Goal: Transaction & Acquisition: Book appointment/travel/reservation

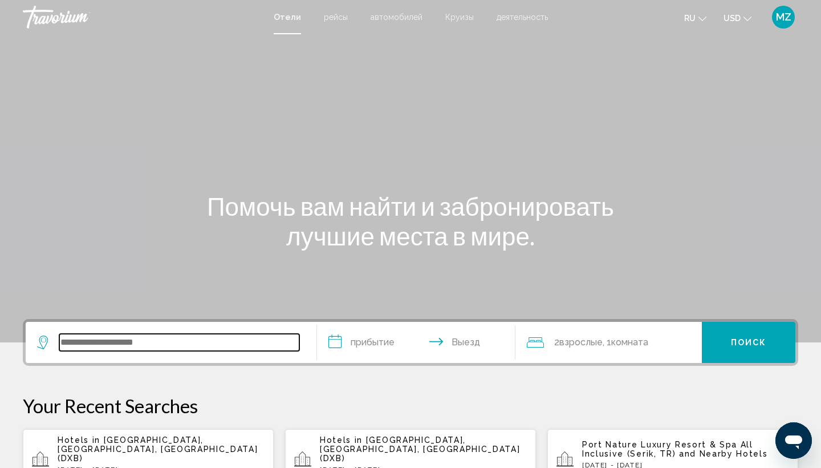
click at [208, 343] on input "Search widget" at bounding box center [179, 342] width 240 height 17
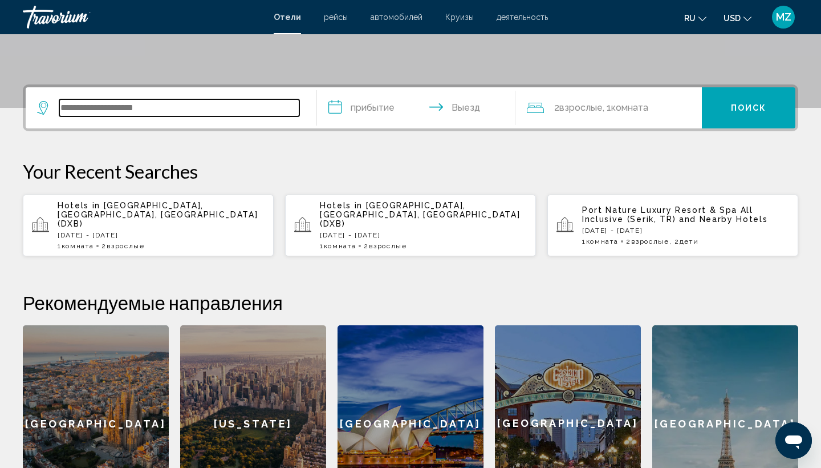
scroll to position [282, 0]
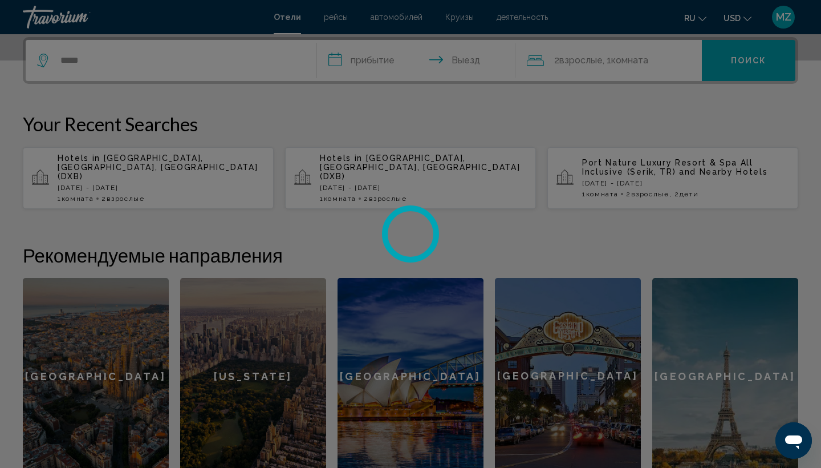
click at [189, 60] on div at bounding box center [410, 234] width 821 height 468
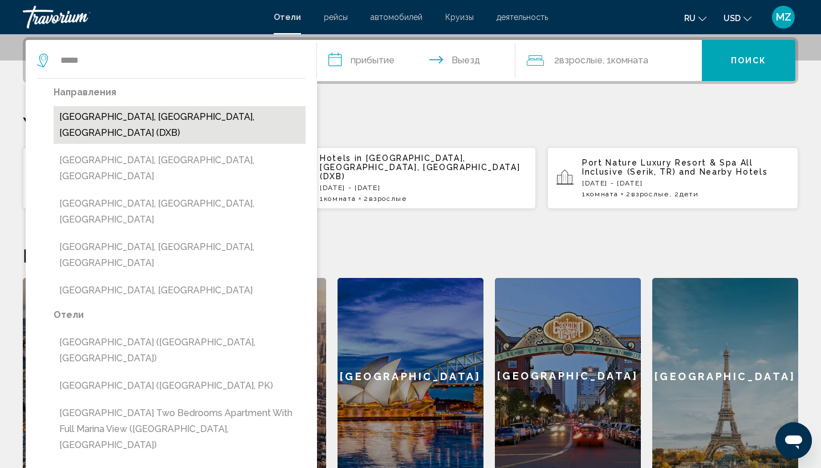
click at [237, 117] on button "[GEOGRAPHIC_DATA], [GEOGRAPHIC_DATA], [GEOGRAPHIC_DATA] (DXB)" at bounding box center [180, 125] width 252 height 38
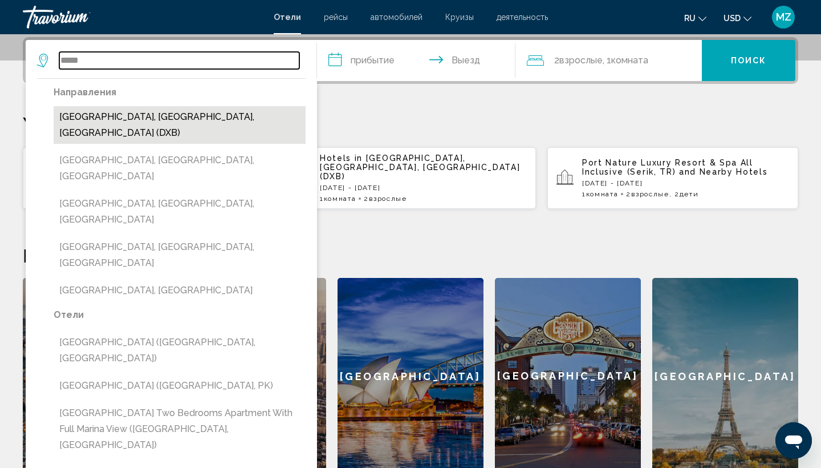
type input "**********"
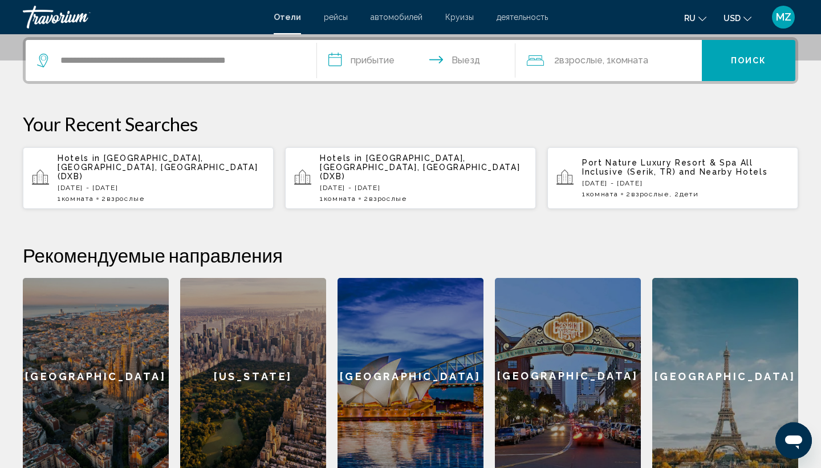
click at [371, 63] on input "**********" at bounding box center [418, 62] width 203 height 44
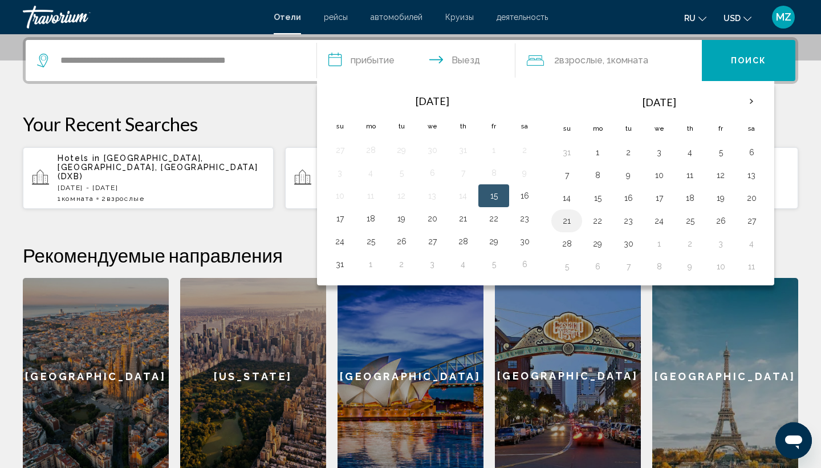
click at [564, 222] on button "21" at bounding box center [567, 221] width 18 height 16
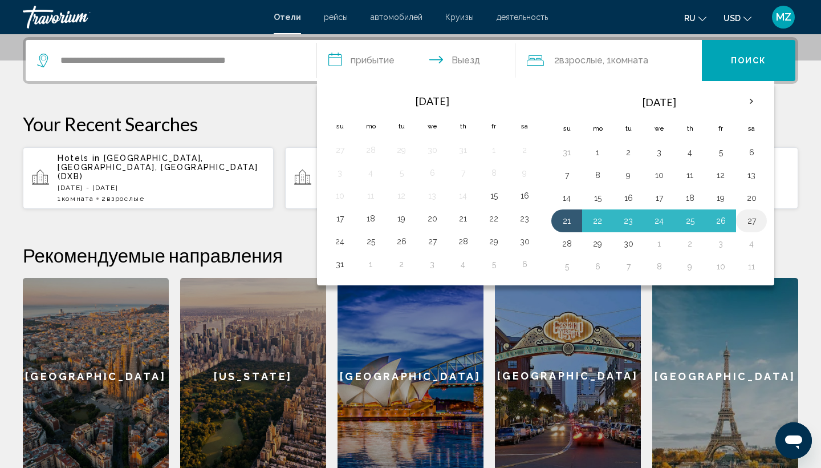
click at [753, 224] on button "27" at bounding box center [752, 221] width 18 height 16
type input "**********"
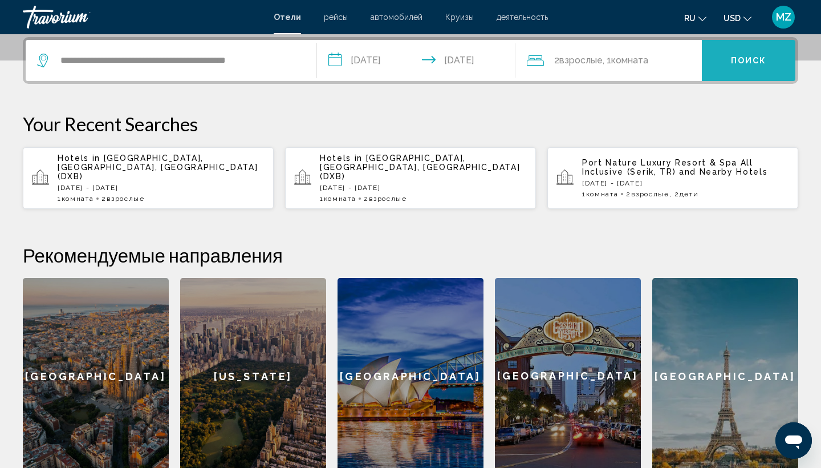
click at [747, 60] on span "Поиск" at bounding box center [749, 60] width 36 height 9
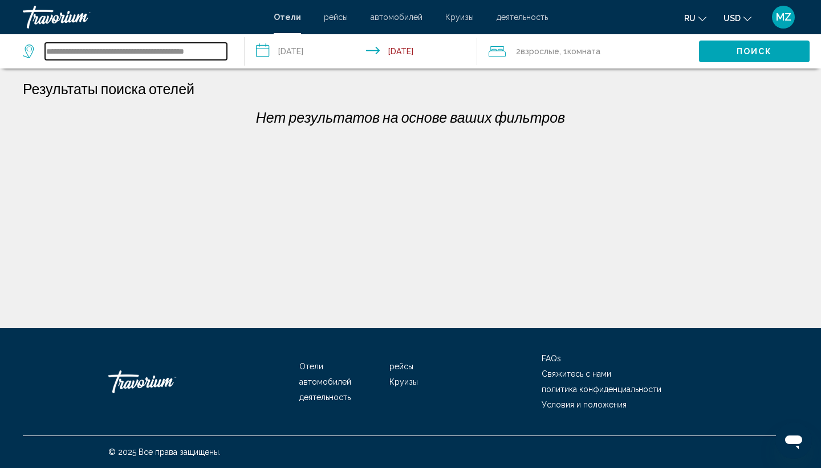
click at [212, 51] on input "**********" at bounding box center [136, 51] width 182 height 17
click at [220, 51] on input "**********" at bounding box center [136, 51] width 182 height 17
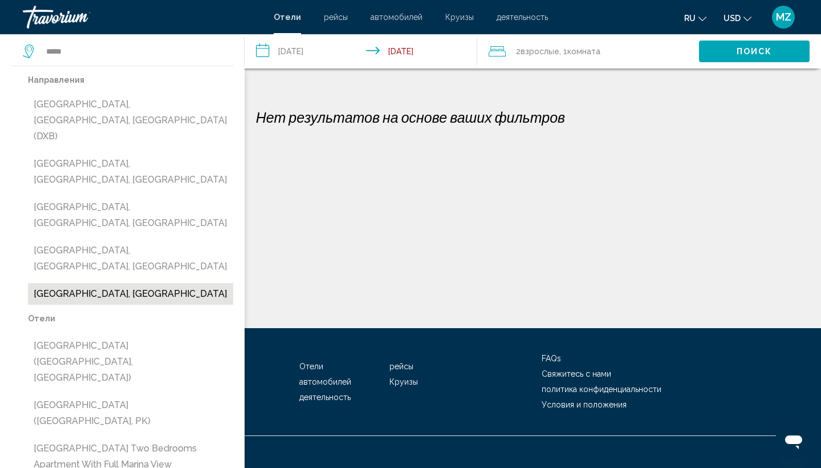
click at [169, 283] on button "[GEOGRAPHIC_DATA], [GEOGRAPHIC_DATA]" at bounding box center [130, 294] width 205 height 22
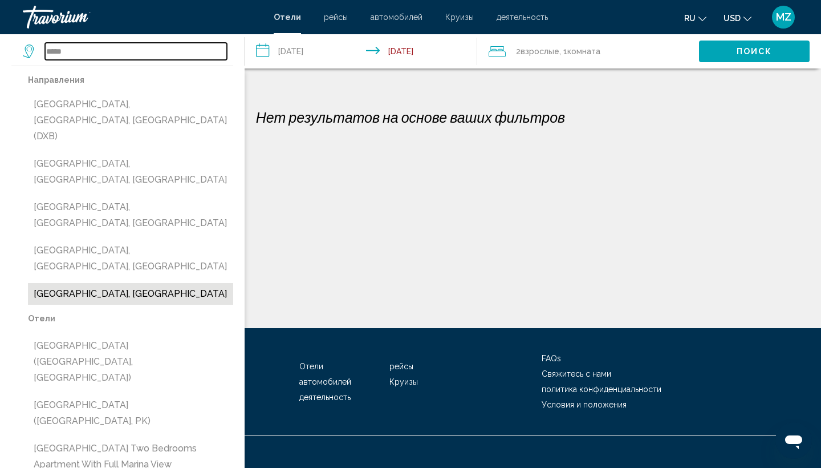
type input "**********"
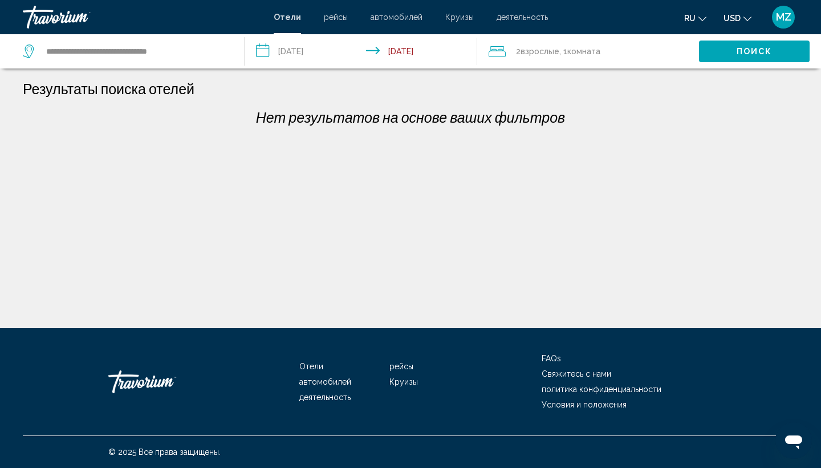
click at [316, 53] on input "**********" at bounding box center [364, 53] width 238 height 38
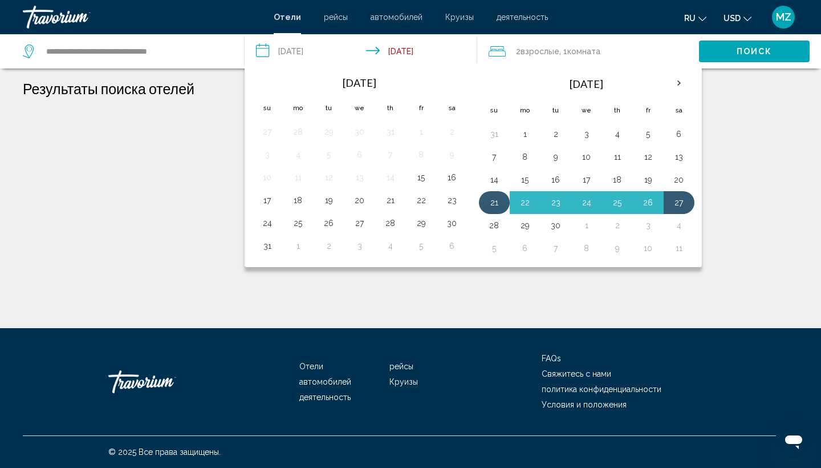
click at [501, 196] on button "21" at bounding box center [494, 202] width 18 height 16
click at [676, 202] on button "27" at bounding box center [679, 202] width 18 height 16
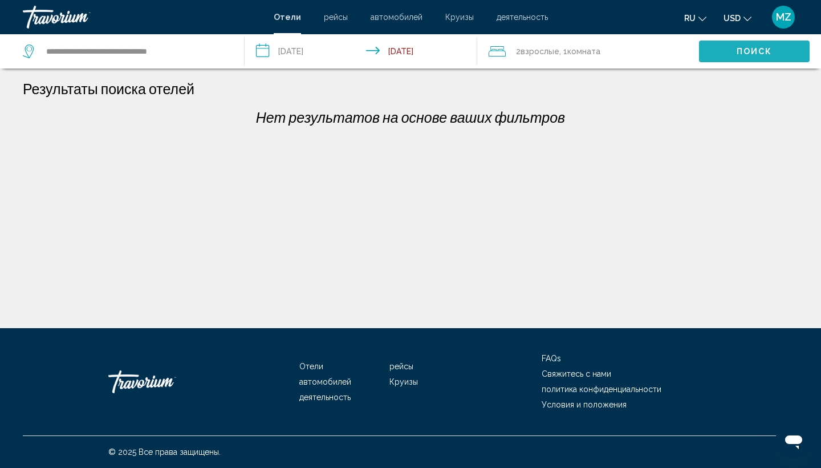
click at [744, 52] on span "Поиск" at bounding box center [755, 51] width 36 height 9
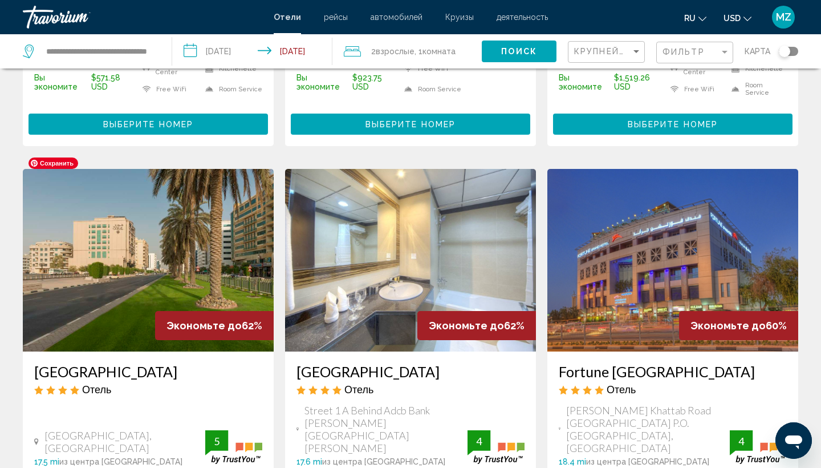
scroll to position [386, 0]
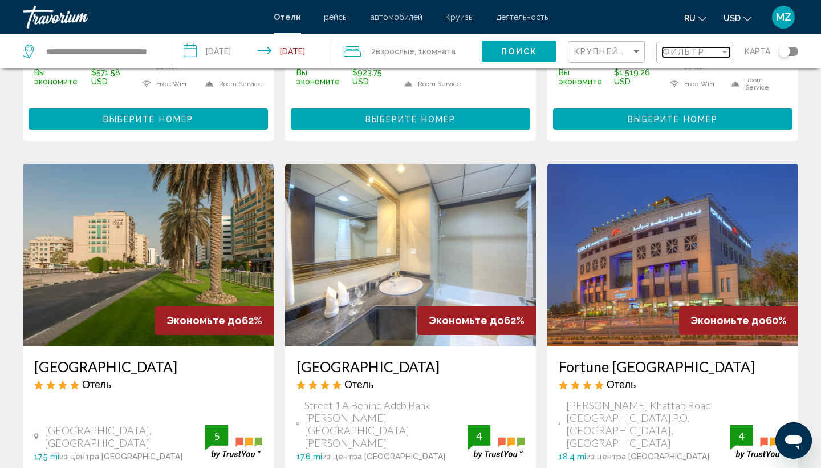
click at [724, 52] on div "Filter" at bounding box center [725, 52] width 6 height 3
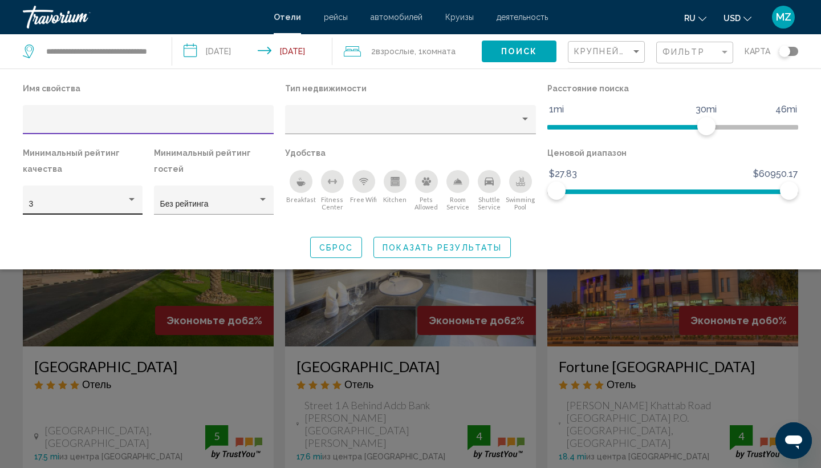
click at [132, 202] on div "Hotel Filters" at bounding box center [132, 199] width 10 height 9
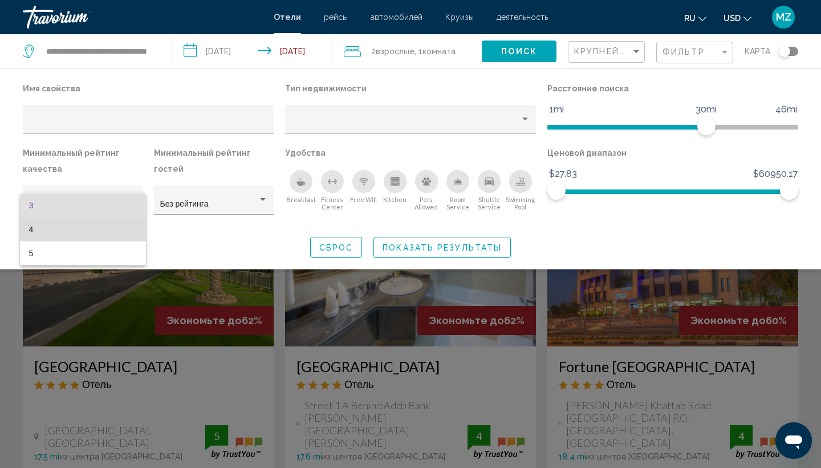
click at [128, 228] on span "4" at bounding box center [83, 229] width 108 height 24
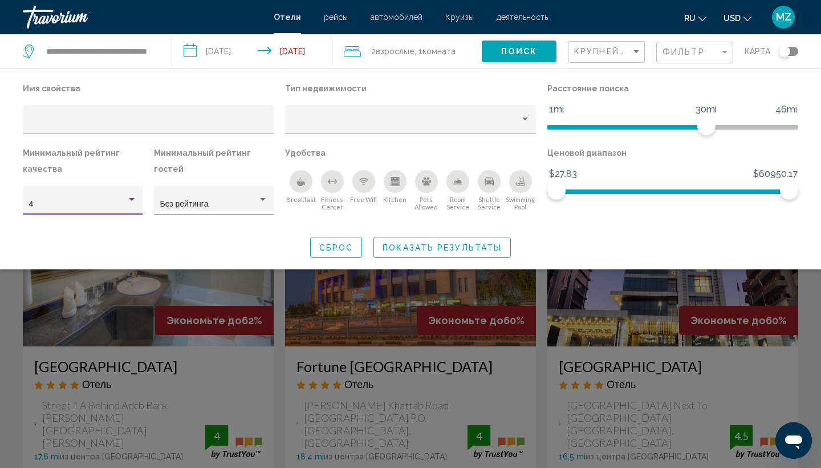
click at [406, 249] on span "Показать результаты" at bounding box center [442, 247] width 119 height 9
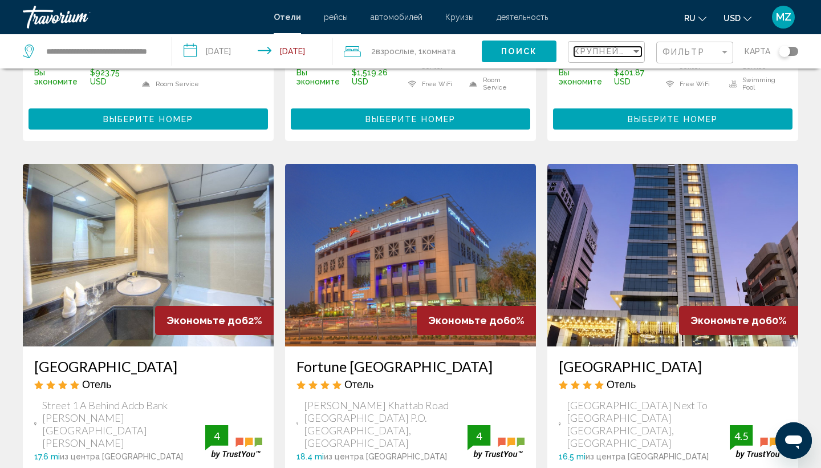
click at [641, 48] on div "Sort by" at bounding box center [636, 51] width 10 height 9
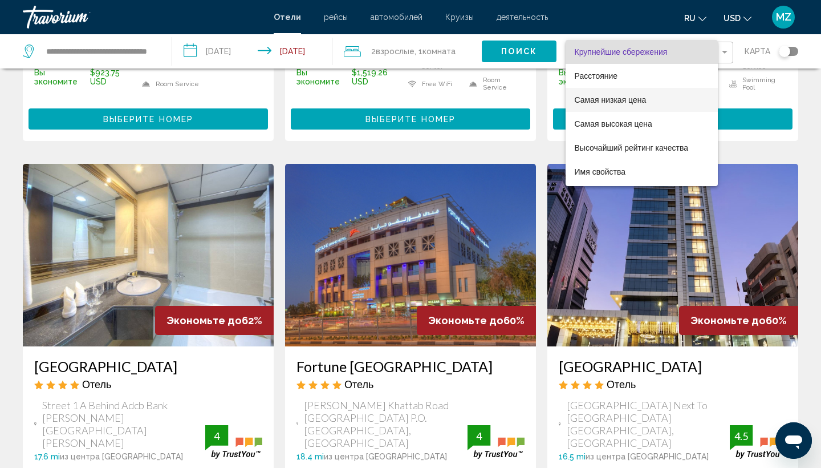
click at [627, 102] on span "Самая низкая цена" at bounding box center [611, 99] width 72 height 9
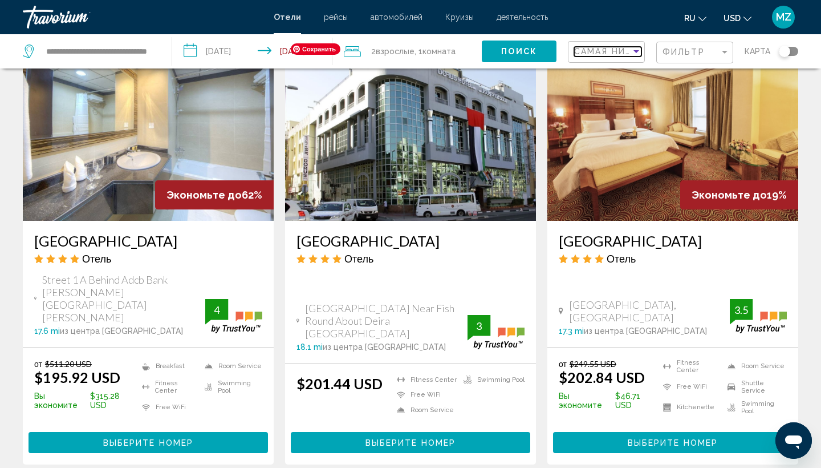
scroll to position [496, 0]
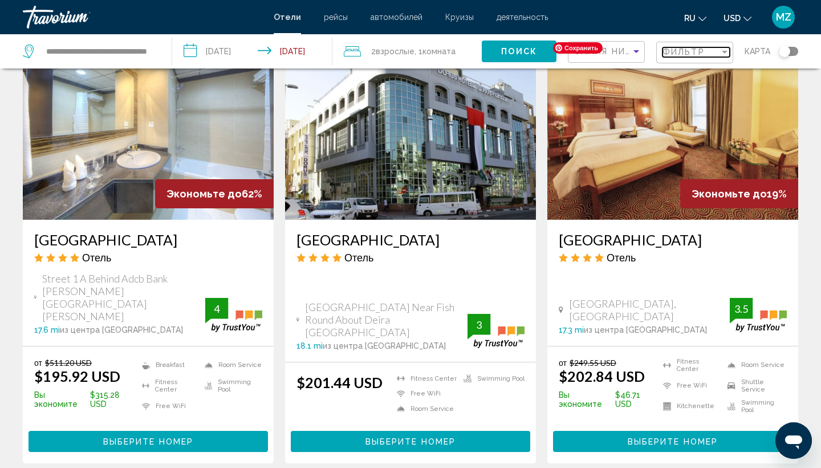
click at [724, 55] on div "Filter" at bounding box center [725, 51] width 10 height 9
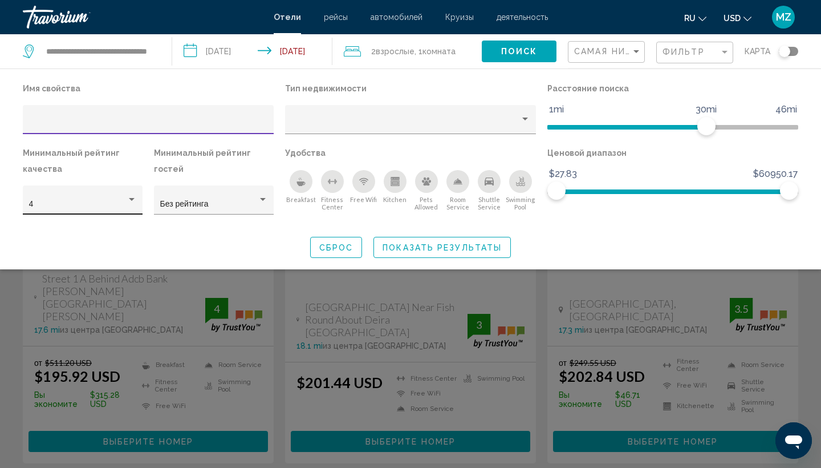
click at [131, 200] on div "Hotel Filters" at bounding box center [132, 199] width 6 height 3
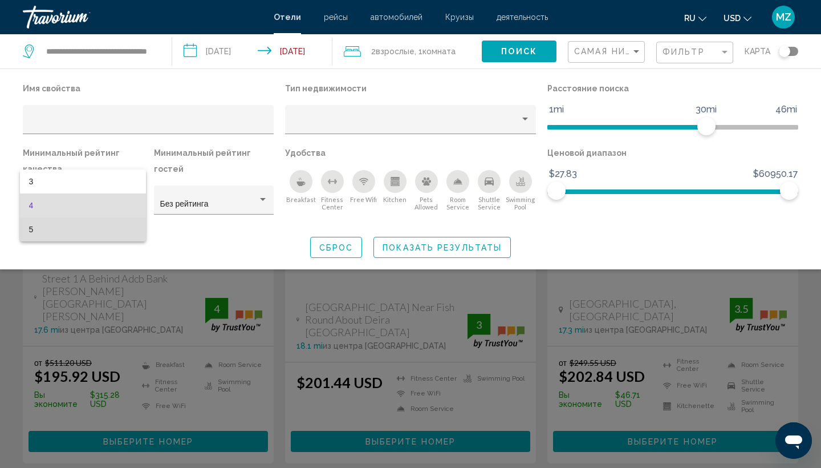
click at [127, 233] on span "5" at bounding box center [83, 229] width 108 height 24
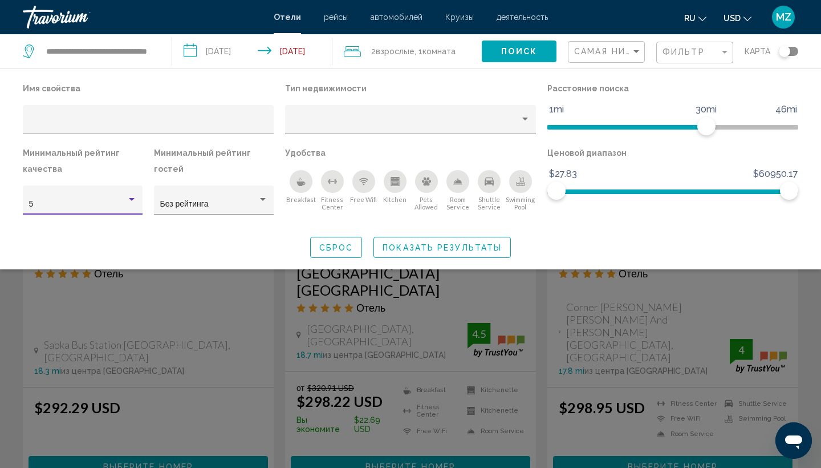
click at [399, 250] on span "Показать результаты" at bounding box center [442, 247] width 119 height 9
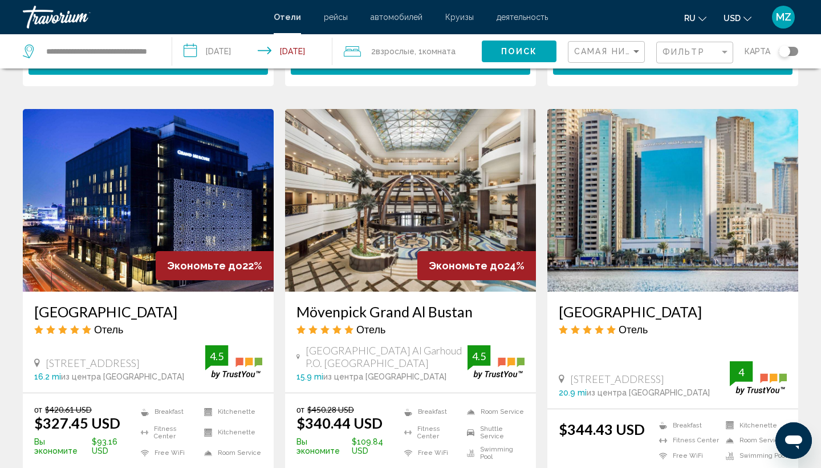
scroll to position [1323, 0]
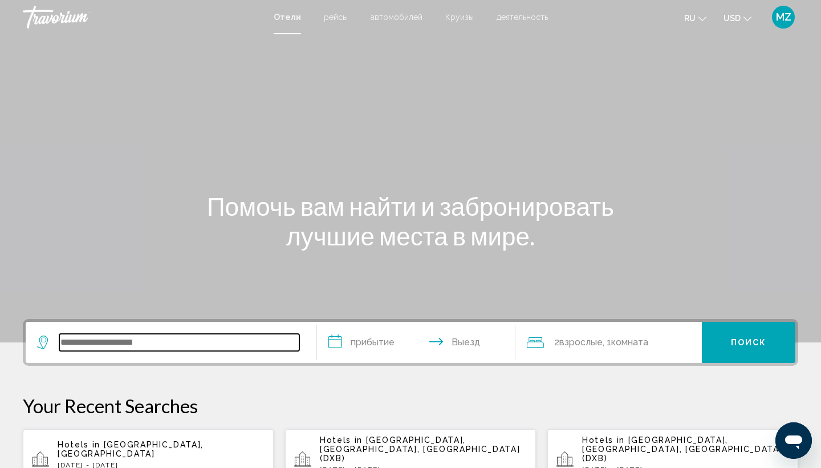
click at [221, 339] on input "Search widget" at bounding box center [179, 342] width 240 height 17
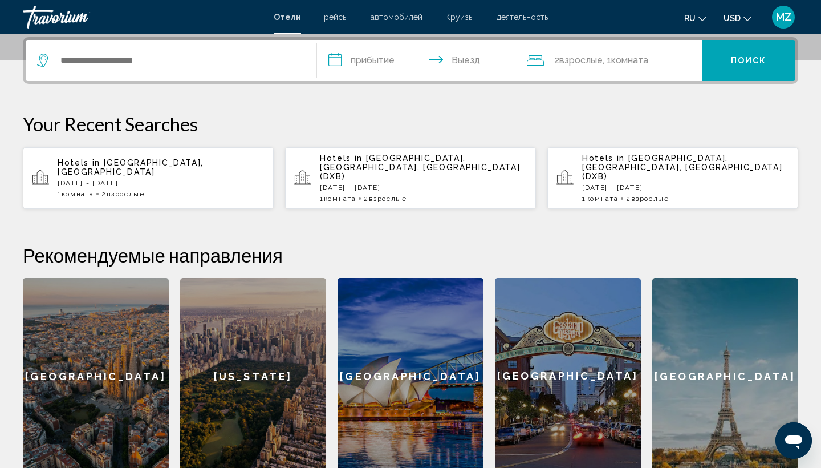
click at [184, 183] on p "[DATE] - [DATE]" at bounding box center [161, 183] width 207 height 8
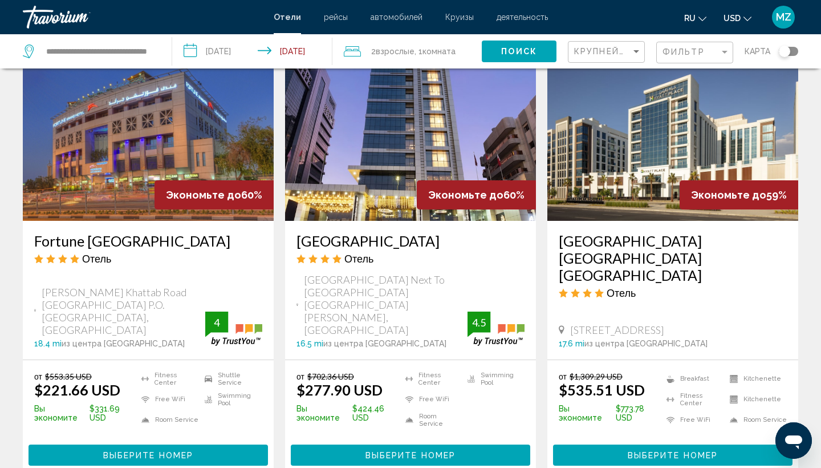
scroll to position [952, 0]
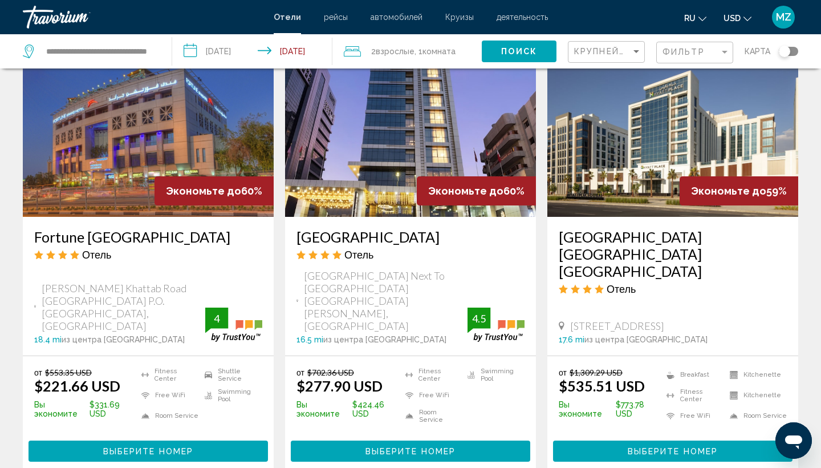
click at [398, 447] on span "Выберите номер" at bounding box center [411, 451] width 90 height 9
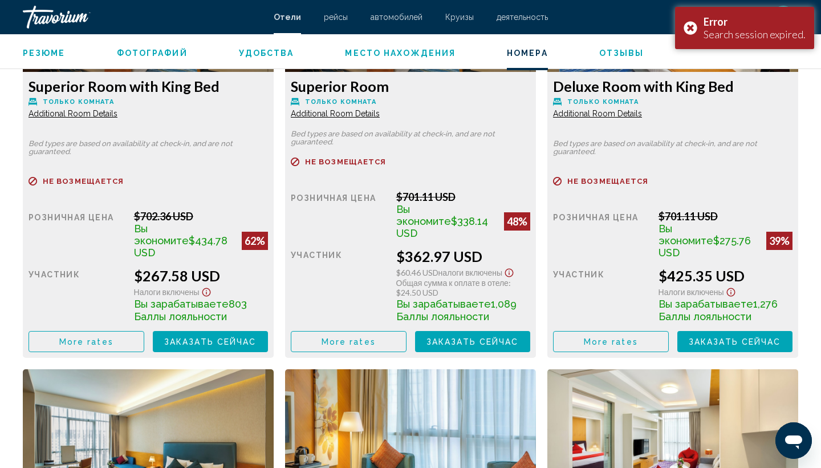
scroll to position [1680, 0]
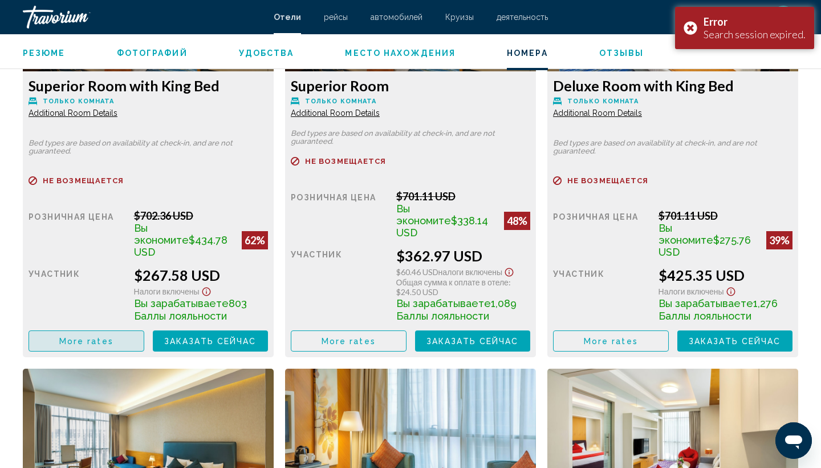
click at [134, 332] on button "More rates" at bounding box center [87, 340] width 116 height 21
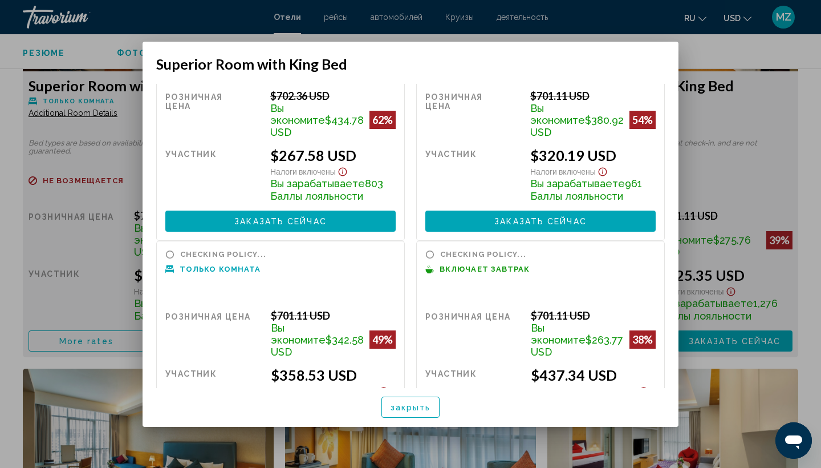
scroll to position [125, 0]
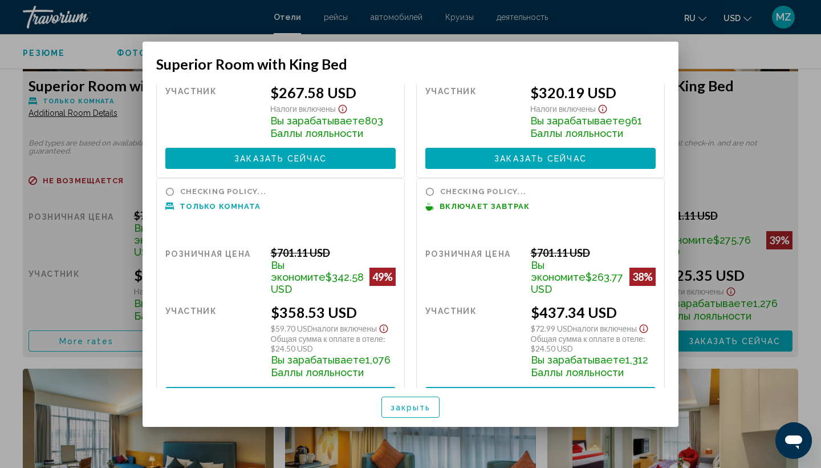
click at [422, 411] on span "закрыть" at bounding box center [411, 407] width 40 height 9
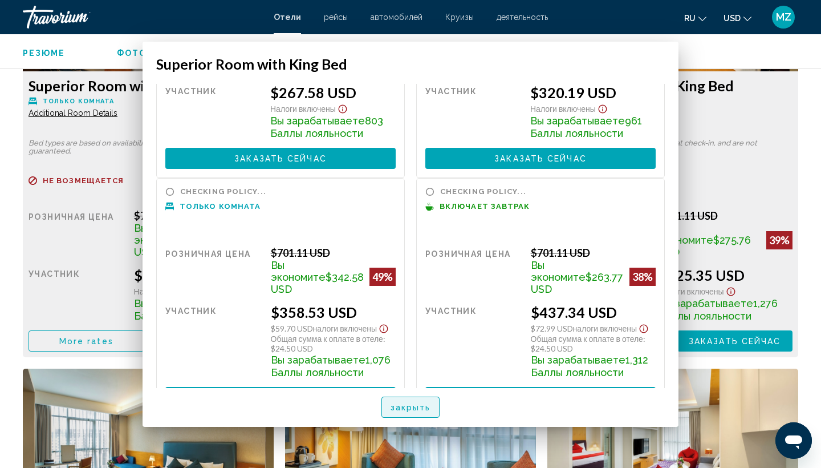
scroll to position [1680, 0]
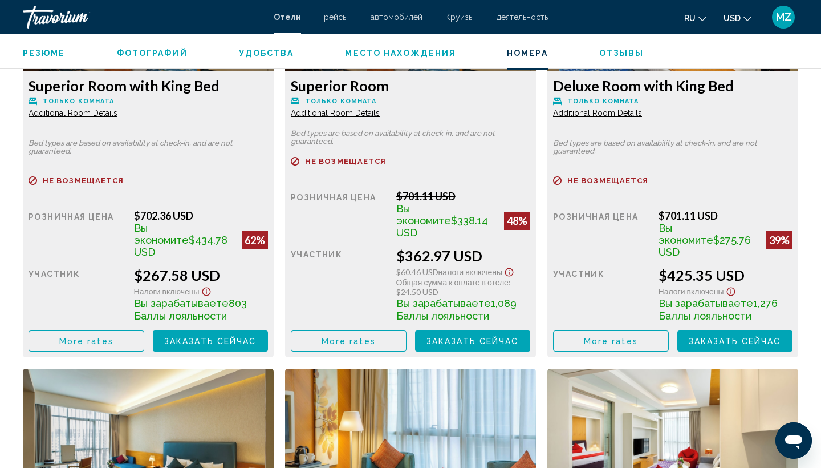
click at [113, 337] on span "More rates" at bounding box center [86, 341] width 54 height 9
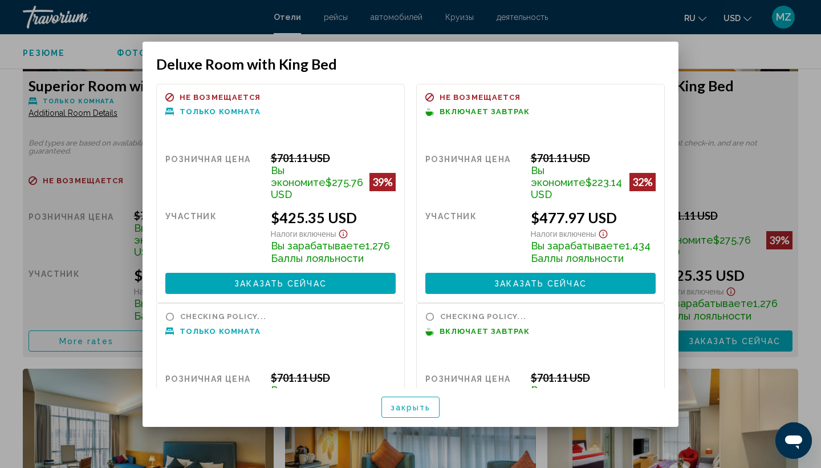
scroll to position [0, 0]
click at [614, 329] on div "Checking policy... Включает завтрак" at bounding box center [540, 330] width 230 height 37
click at [560, 17] on div at bounding box center [410, 234] width 821 height 468
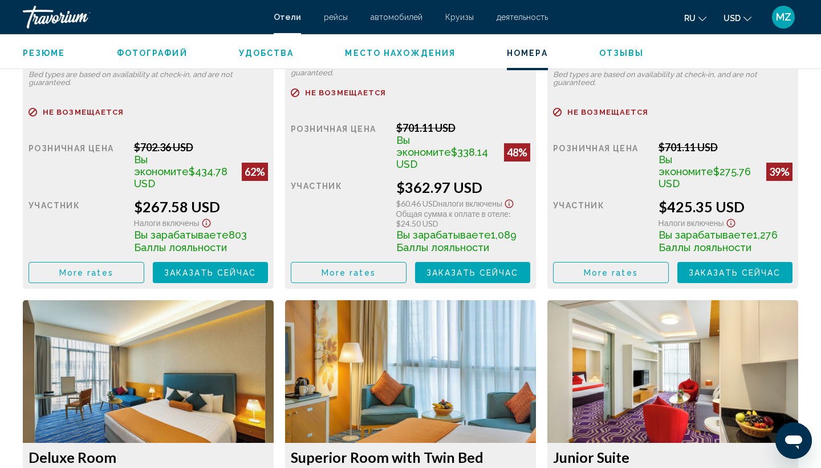
scroll to position [1754, 0]
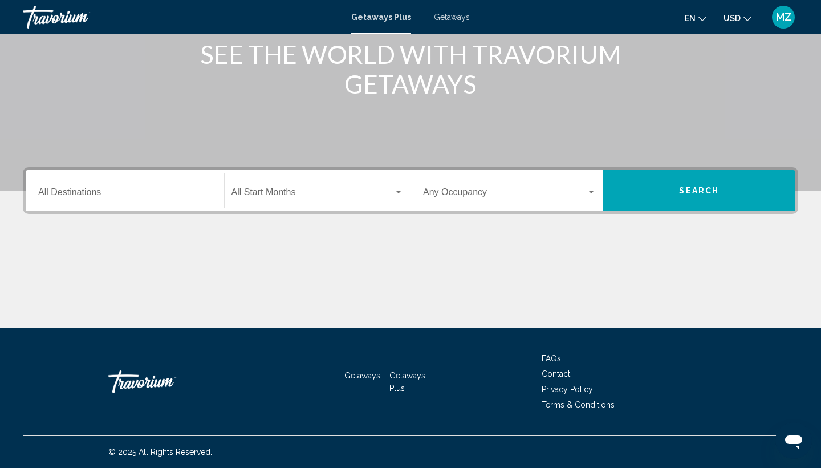
scroll to position [152, 0]
click at [140, 195] on input "Destination All Destinations" at bounding box center [124, 194] width 173 height 10
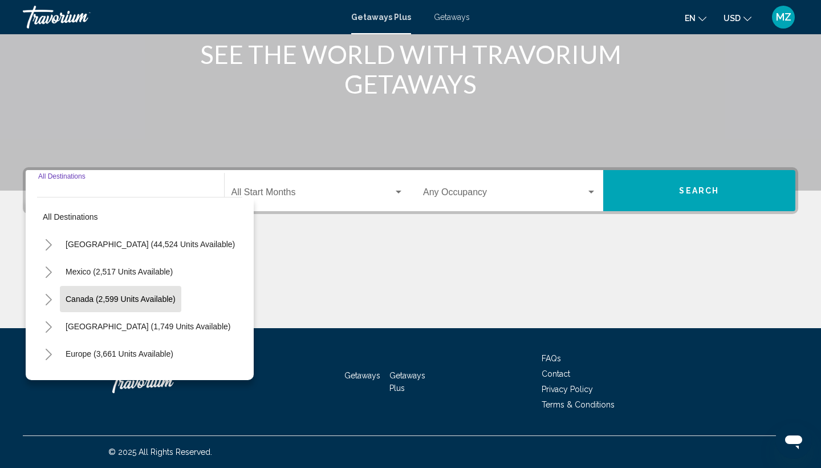
click at [134, 298] on span "Canada (2,599 units available)" at bounding box center [121, 298] width 110 height 9
type input "**********"
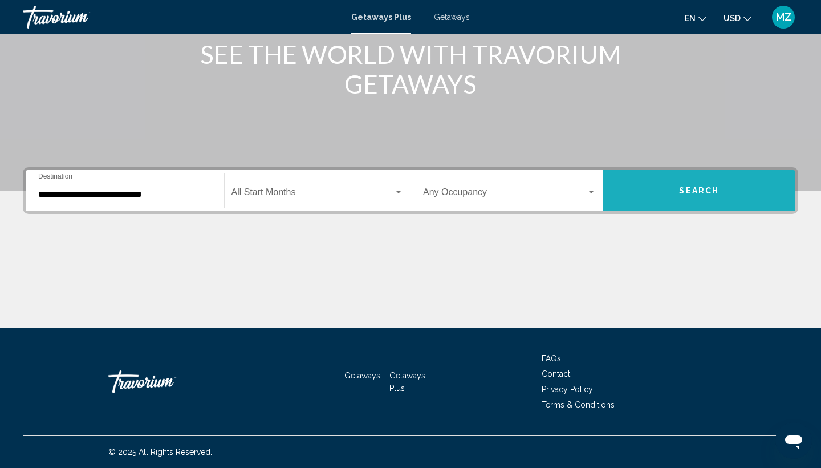
click at [663, 202] on button "Search" at bounding box center [699, 190] width 193 height 41
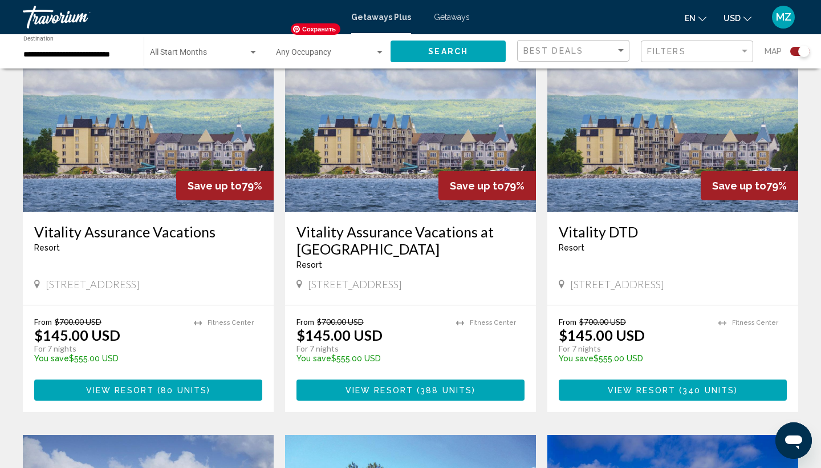
scroll to position [447, 0]
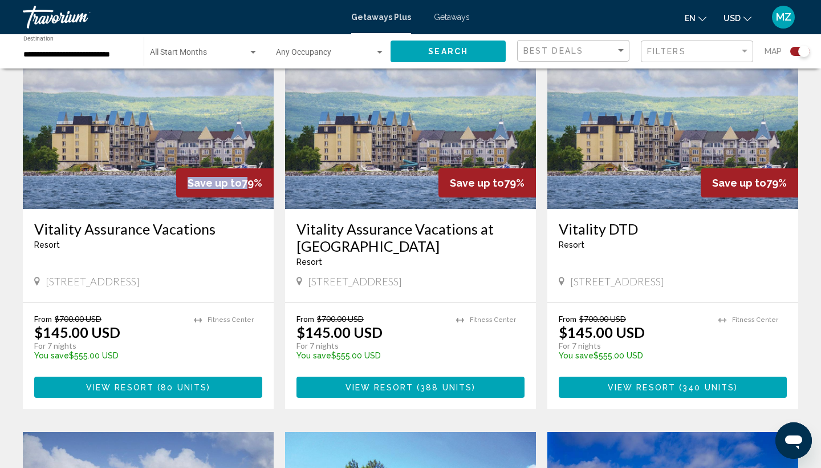
drag, startPoint x: 242, startPoint y: 168, endPoint x: 265, endPoint y: 165, distance: 23.0
click at [265, 168] on div "Save up to 79%" at bounding box center [225, 182] width 98 height 29
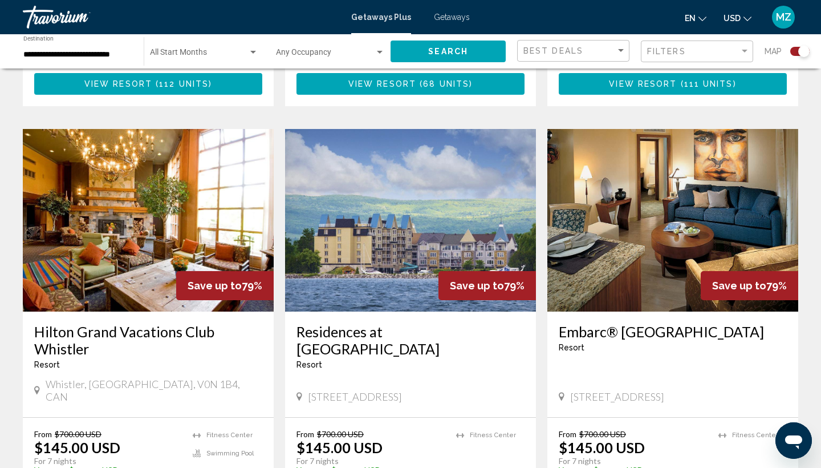
scroll to position [1156, 0]
